Goal: Task Accomplishment & Management: Use online tool/utility

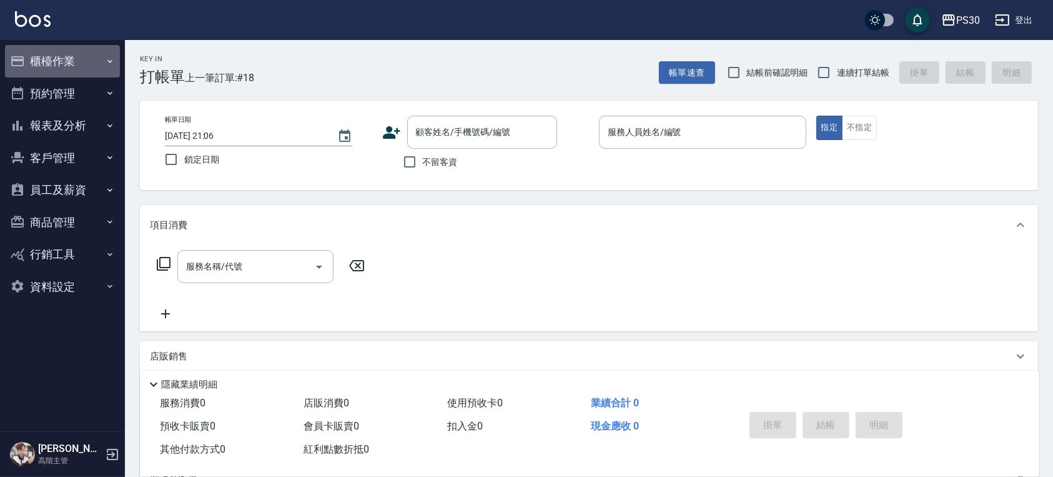
click at [95, 54] on button "櫃檯作業" at bounding box center [62, 61] width 115 height 32
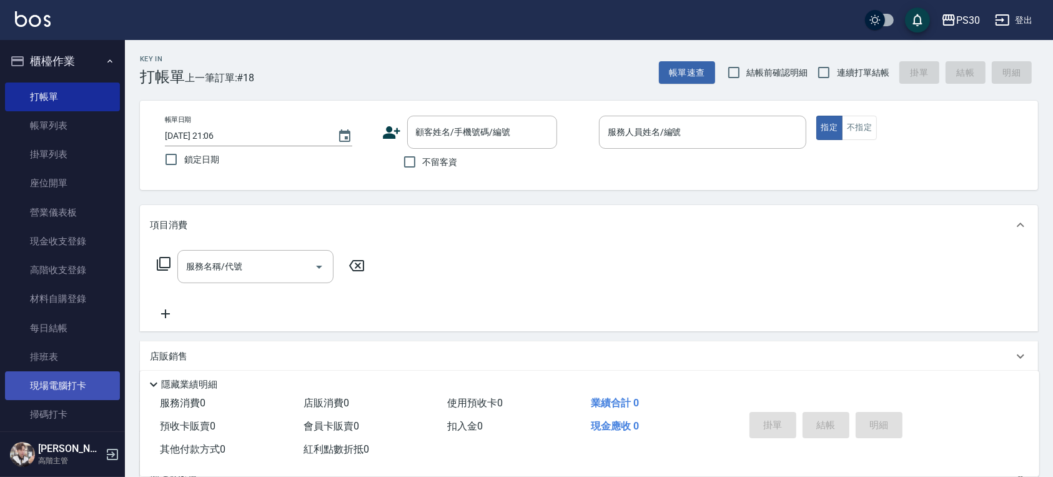
click at [46, 390] on link "現場電腦打卡" at bounding box center [62, 385] width 115 height 29
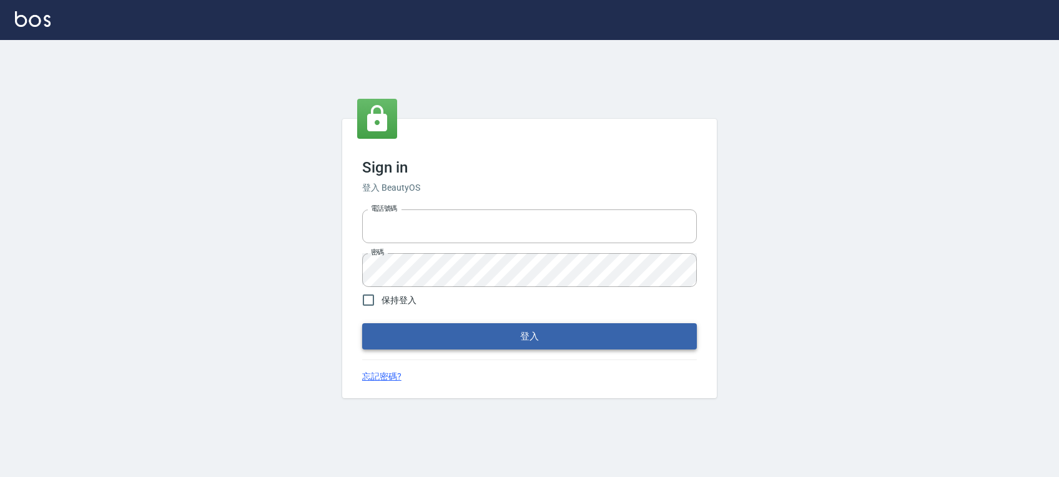
type input "0972392966"
click at [573, 335] on button "登入" at bounding box center [529, 336] width 335 height 26
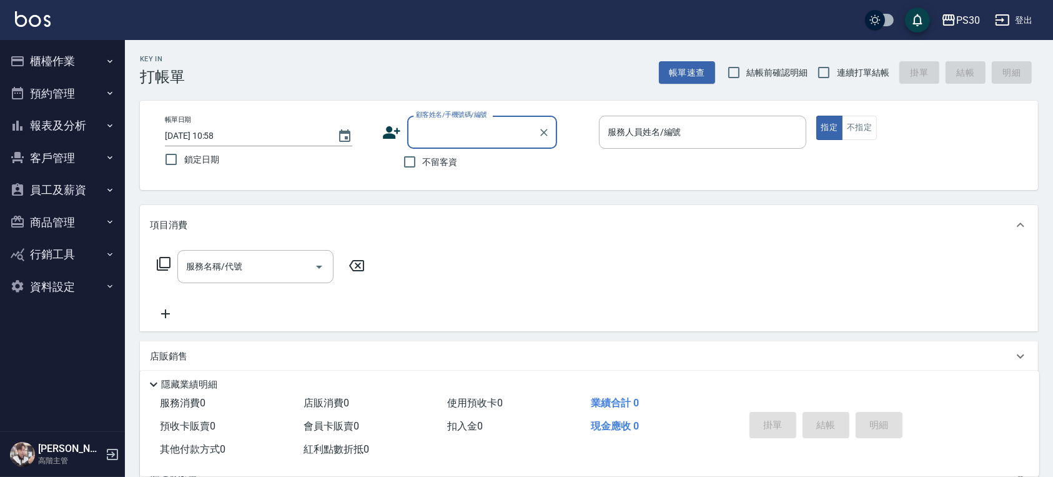
click at [68, 60] on button "櫃檯作業" at bounding box center [62, 61] width 115 height 32
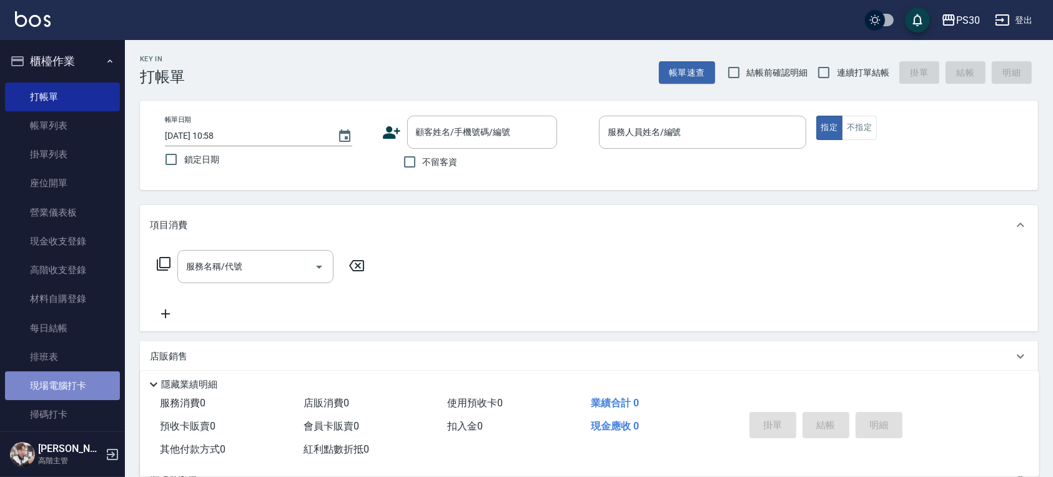
click at [74, 389] on link "現場電腦打卡" at bounding box center [62, 385] width 115 height 29
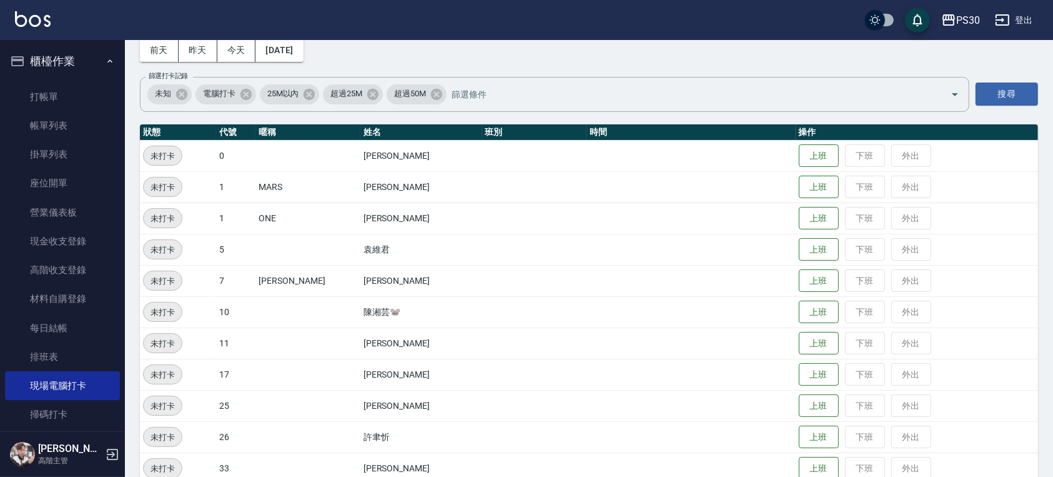
scroll to position [83, 0]
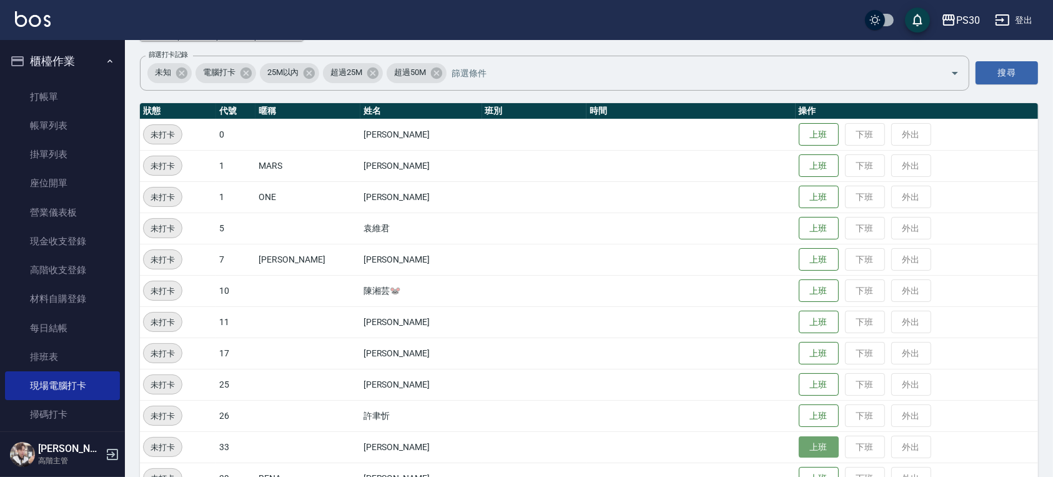
click at [816, 446] on button "上班" at bounding box center [819, 447] width 40 height 22
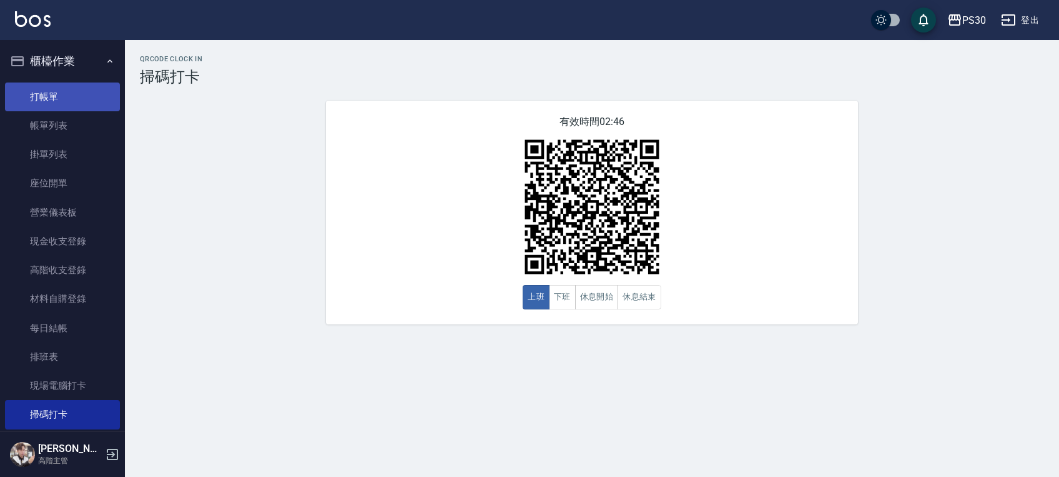
click at [87, 96] on link "打帳單" at bounding box center [62, 96] width 115 height 29
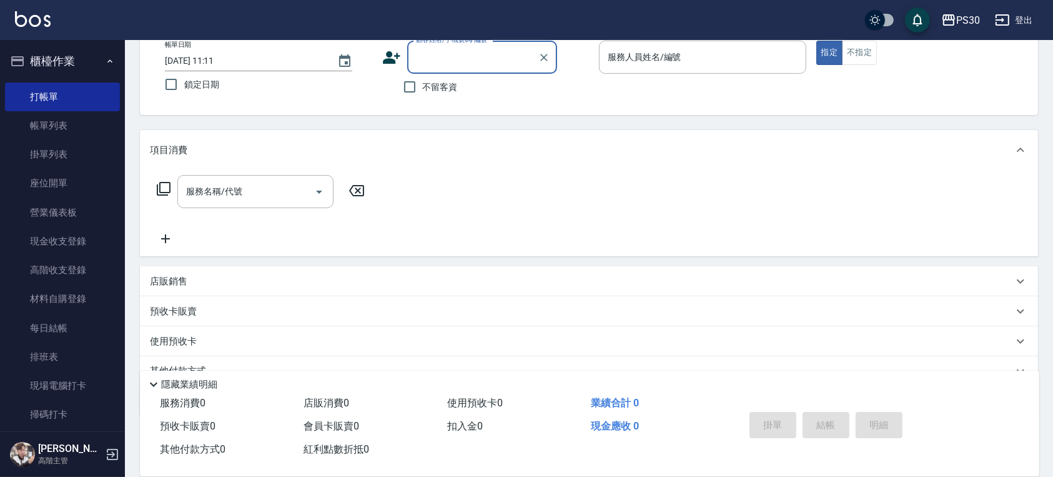
scroll to position [132, 0]
